Goal: Transaction & Acquisition: Download file/media

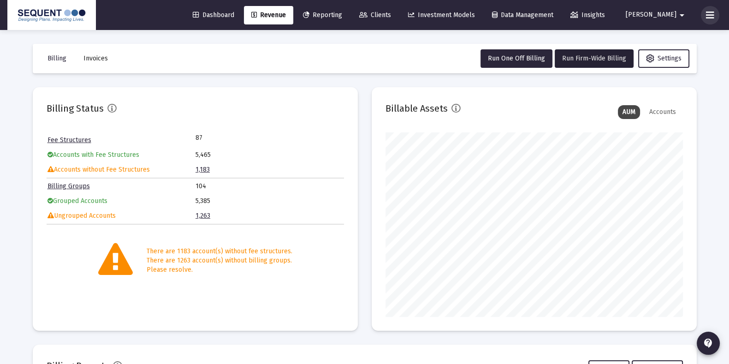
click at [705, 15] on button at bounding box center [710, 15] width 18 height 18
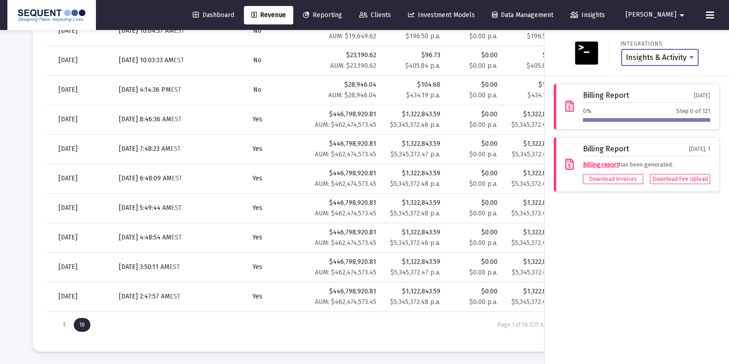
scroll to position [307, 0]
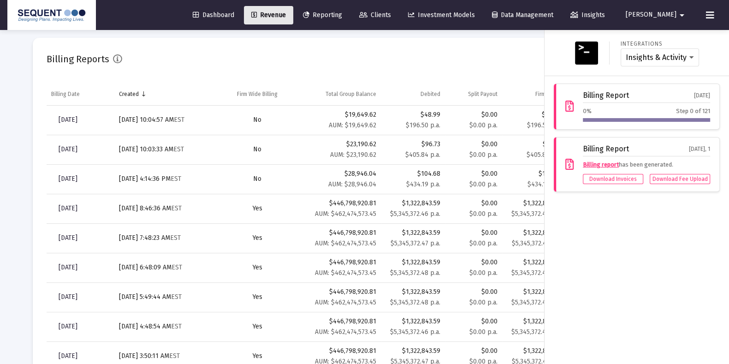
click at [290, 9] on link "Revenue" at bounding box center [268, 15] width 49 height 18
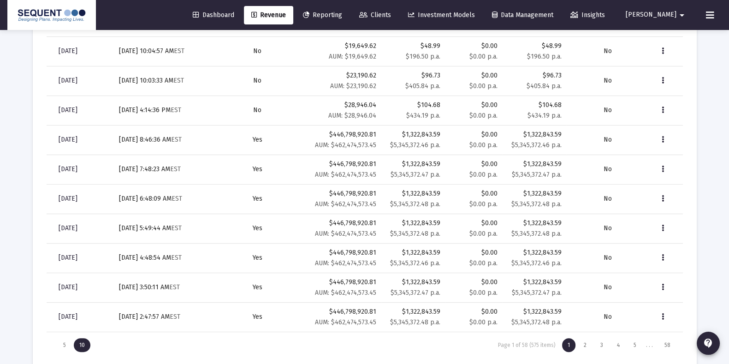
scroll to position [346, 0]
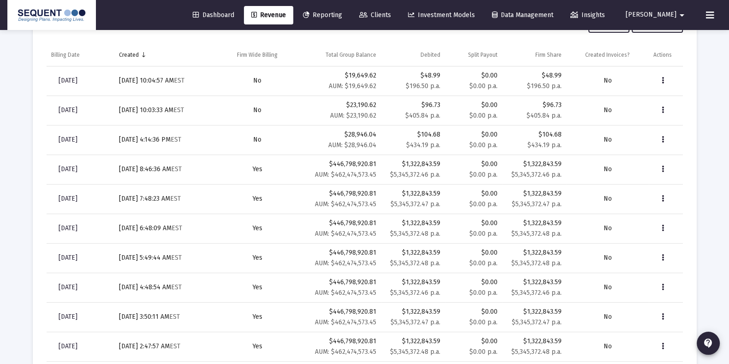
click at [319, 154] on td "$446,798,920.81 AUM: $462,474,573.45" at bounding box center [339, 169] width 83 height 30
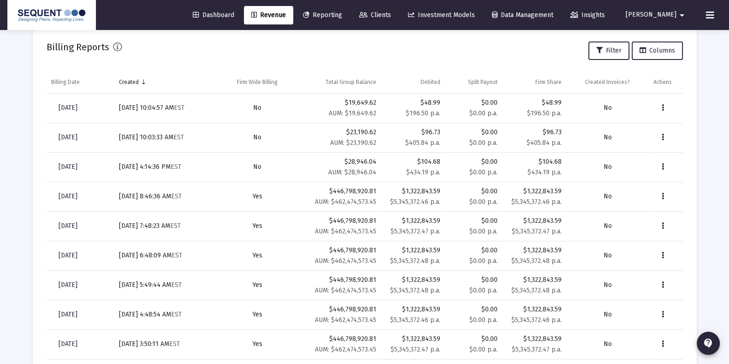
scroll to position [232, 0]
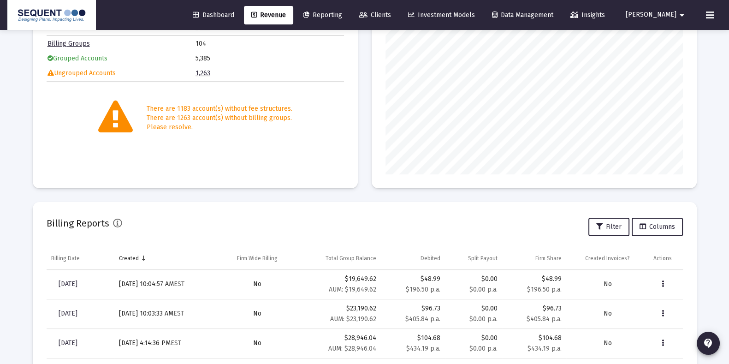
scroll to position [167, 0]
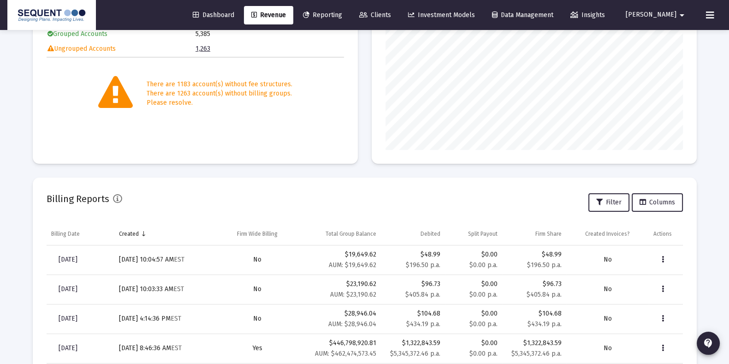
drag, startPoint x: 721, startPoint y: 7, endPoint x: 708, endPoint y: 18, distance: 16.7
click at [708, 18] on div "Dashboard Revenue Reporting Clients Investment Models Data Management Insights …" at bounding box center [364, 15] width 714 height 30
click at [708, 18] on icon at bounding box center [710, 15] width 8 height 11
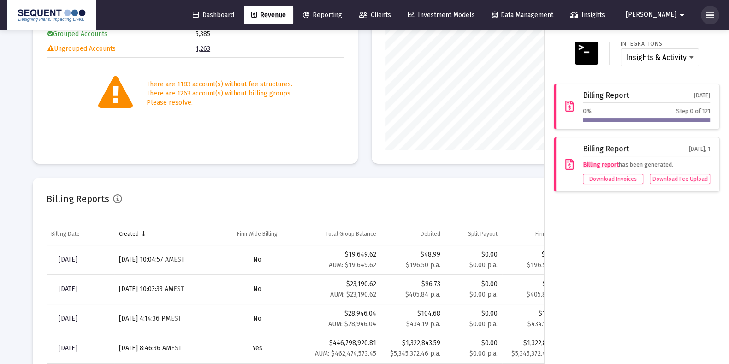
click at [708, 18] on icon at bounding box center [710, 15] width 8 height 11
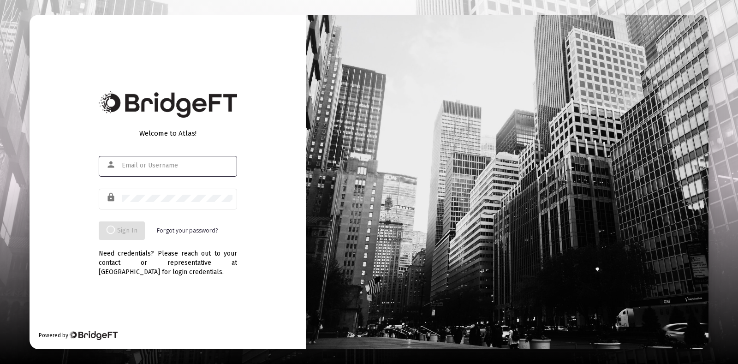
type input "[EMAIL_ADDRESS][DOMAIN_NAME]"
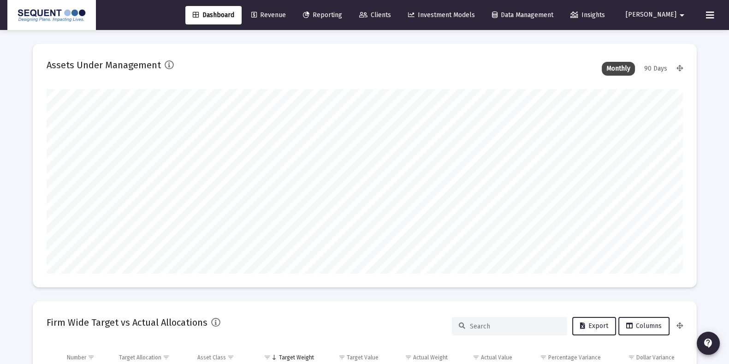
scroll to position [184, 342]
click at [293, 8] on link "Revenue" at bounding box center [268, 15] width 49 height 18
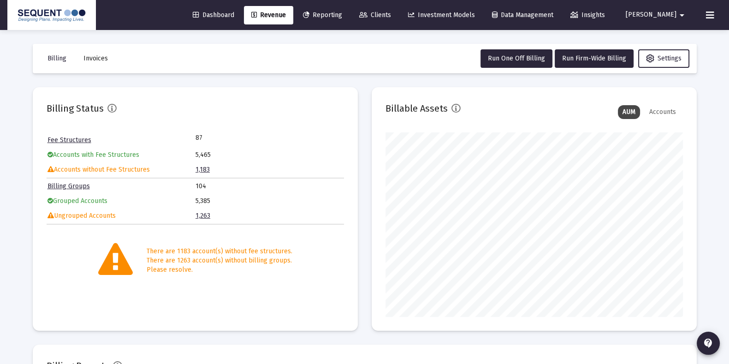
scroll to position [184, 297]
click at [293, 8] on link "Revenue" at bounding box center [268, 15] width 49 height 18
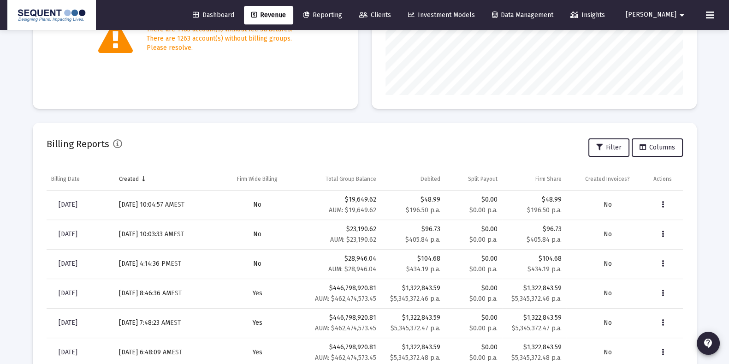
scroll to position [325, 0]
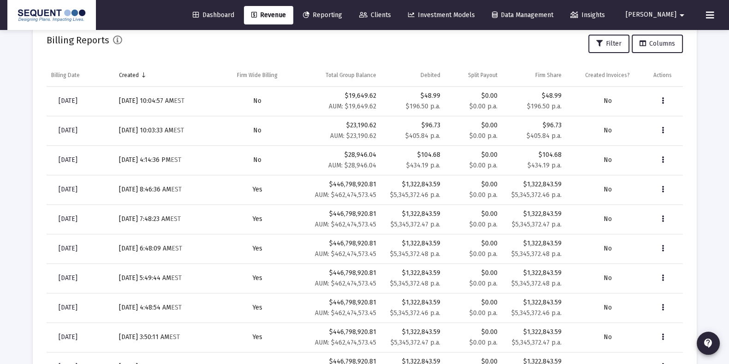
click at [704, 8] on button at bounding box center [710, 15] width 18 height 18
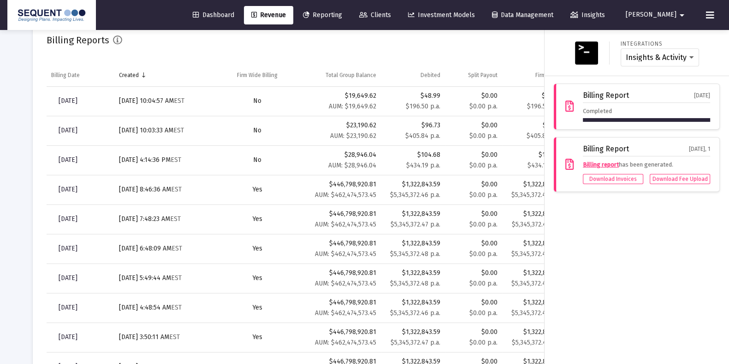
click at [601, 91] on div "Billing Report" at bounding box center [606, 95] width 46 height 8
click at [569, 101] on icon at bounding box center [569, 106] width 8 height 11
click at [290, 10] on link "Revenue" at bounding box center [268, 15] width 49 height 18
click at [283, 15] on span "Revenue" at bounding box center [268, 15] width 35 height 8
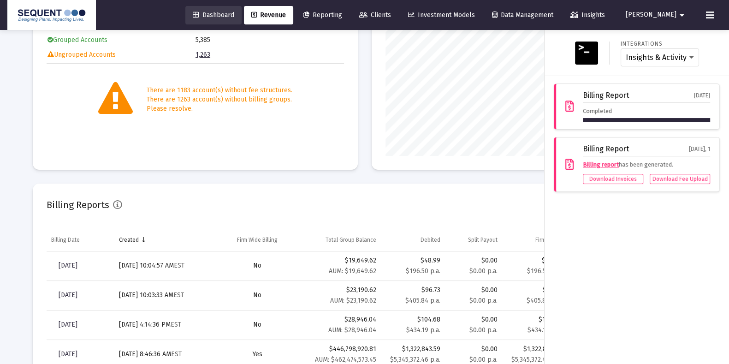
click at [233, 15] on span "Dashboard" at bounding box center [213, 15] width 41 height 8
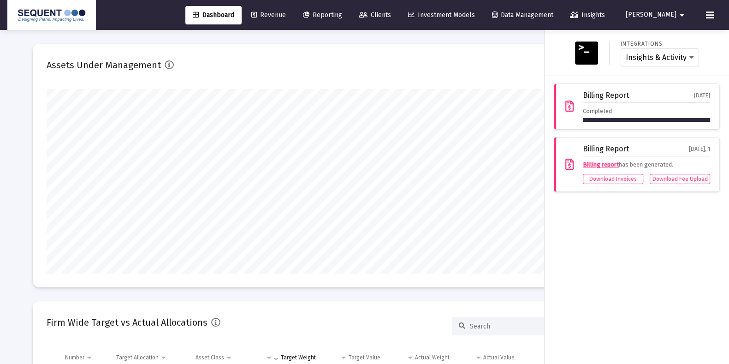
scroll to position [184, 297]
click at [293, 24] on link "Revenue" at bounding box center [268, 15] width 49 height 18
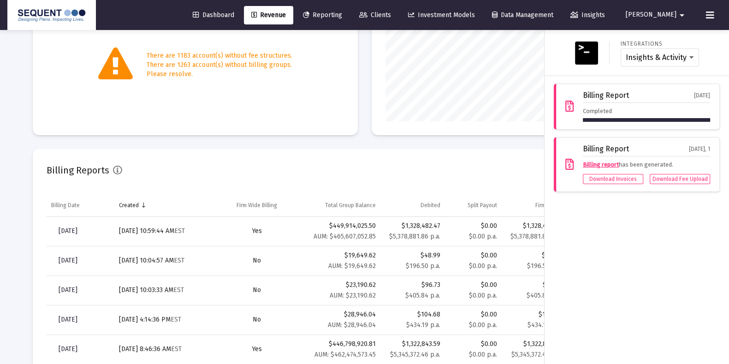
scroll to position [196, 0]
click at [373, 165] on div at bounding box center [364, 182] width 729 height 364
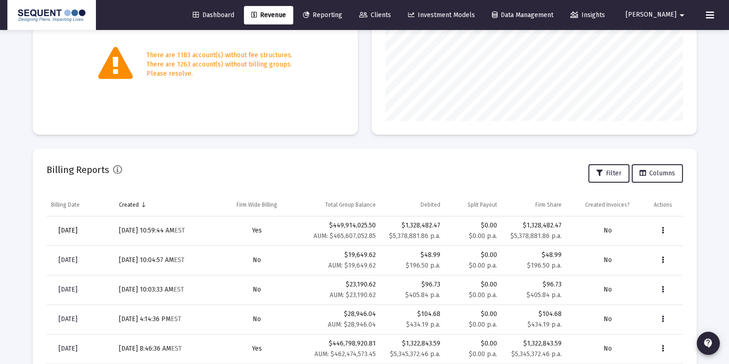
click at [72, 230] on span "[DATE]" at bounding box center [68, 230] width 19 height 8
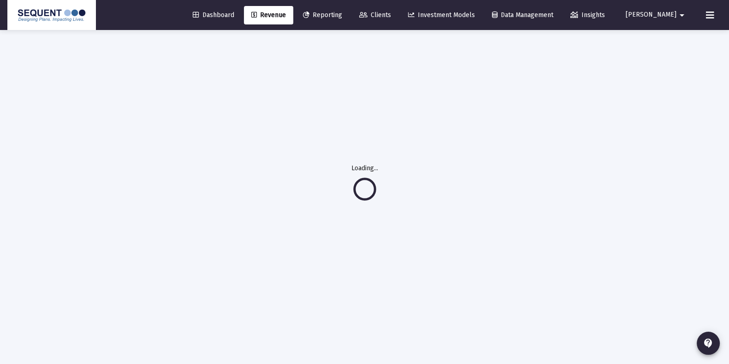
scroll to position [30, 0]
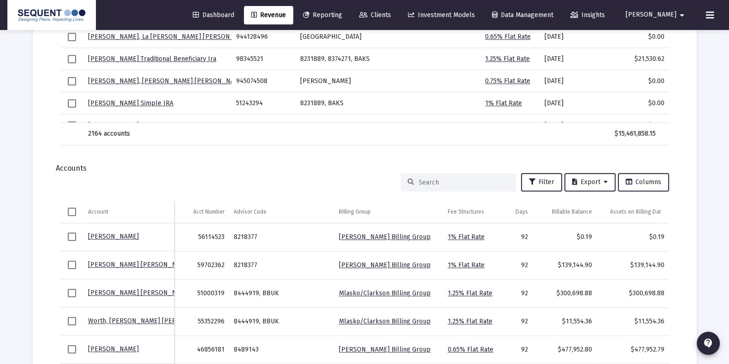
scroll to position [1161, 0]
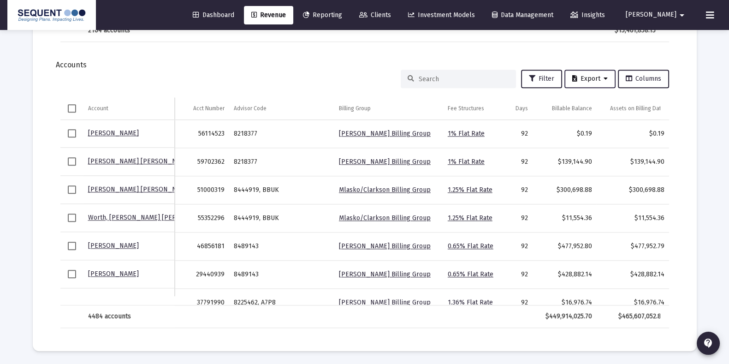
click at [583, 82] on span "Export" at bounding box center [589, 79] width 35 height 8
click at [591, 95] on button "Export All Rows" at bounding box center [592, 102] width 63 height 22
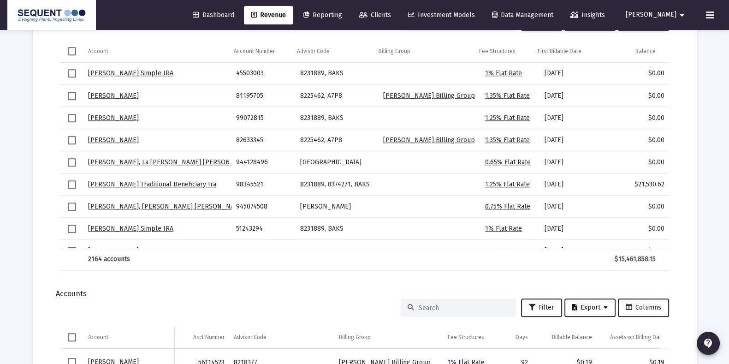
scroll to position [829, 0]
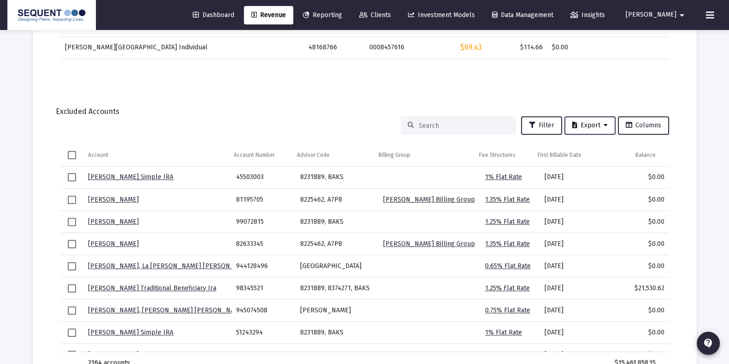
click at [575, 123] on span "Export" at bounding box center [589, 125] width 35 height 8
click at [609, 147] on div "Export All Rows Export Selected" at bounding box center [592, 160] width 63 height 52
click at [594, 148] on button "Export All Rows" at bounding box center [592, 148] width 63 height 22
